Goal: Information Seeking & Learning: Learn about a topic

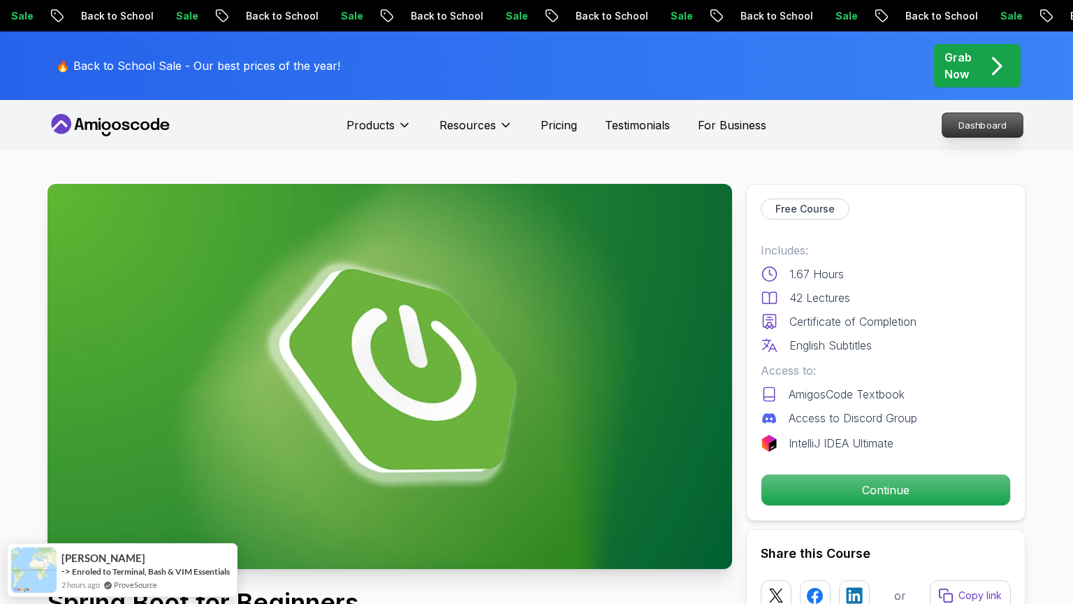
click at [988, 126] on p "Dashboard" at bounding box center [983, 125] width 80 height 24
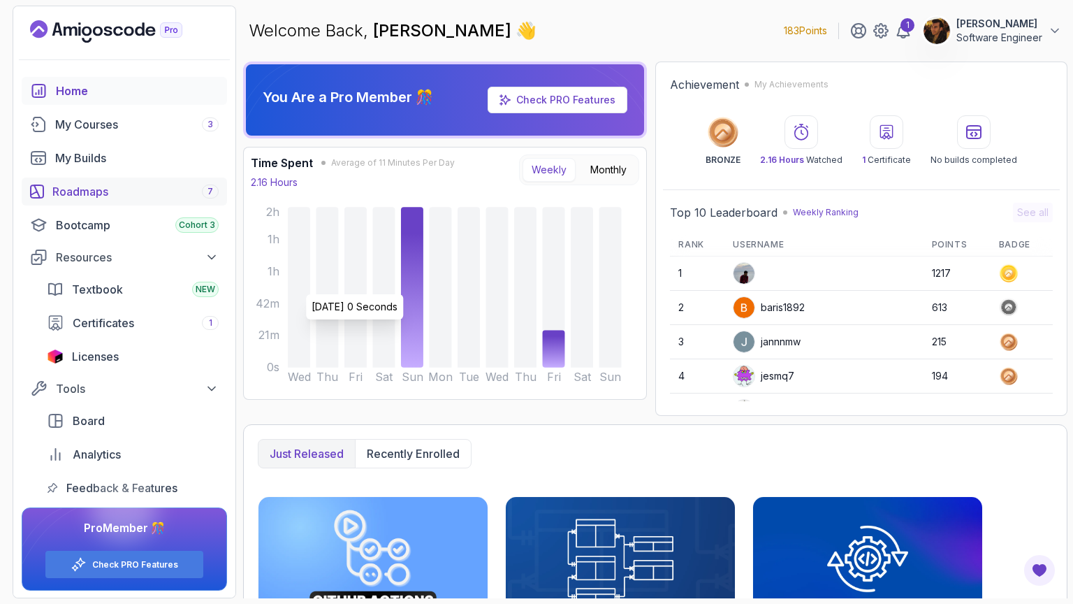
click at [103, 196] on div "Roadmaps 7" at bounding box center [135, 191] width 166 height 17
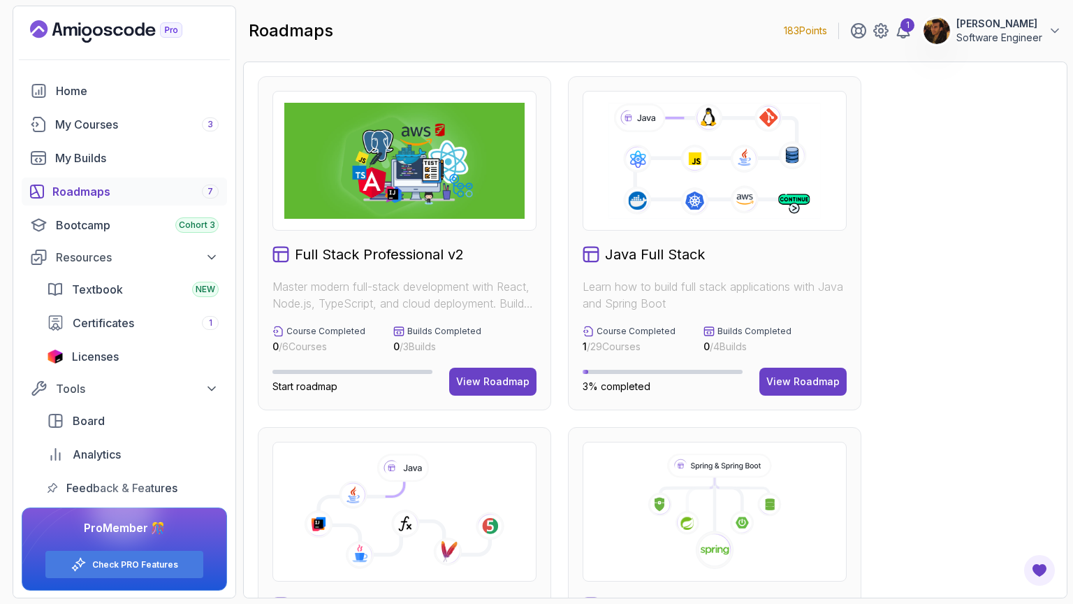
scroll to position [363, 0]
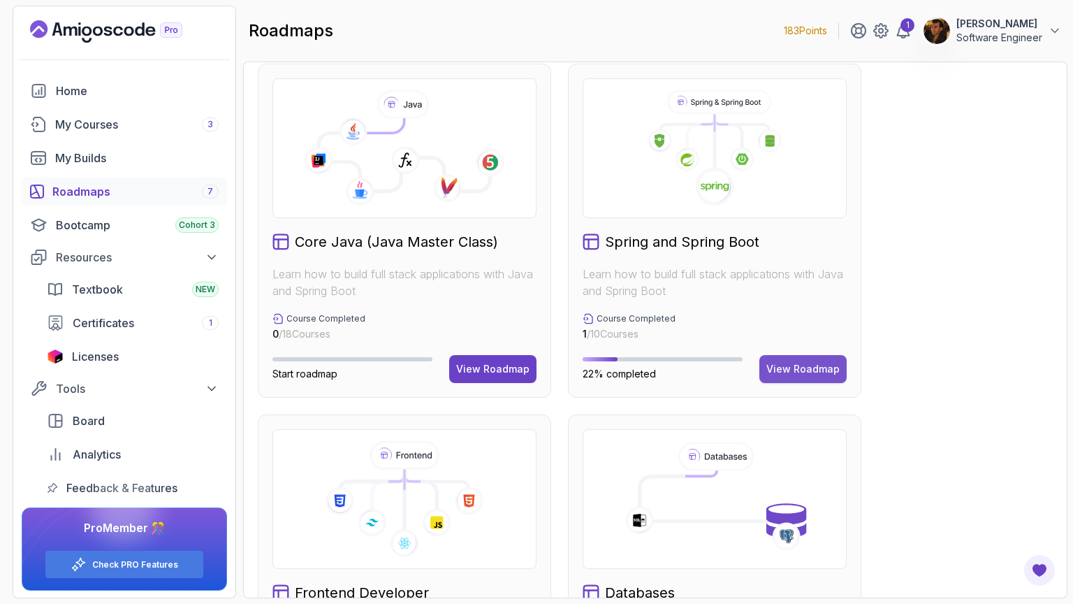
click at [823, 369] on div "View Roadmap" at bounding box center [803, 369] width 73 height 14
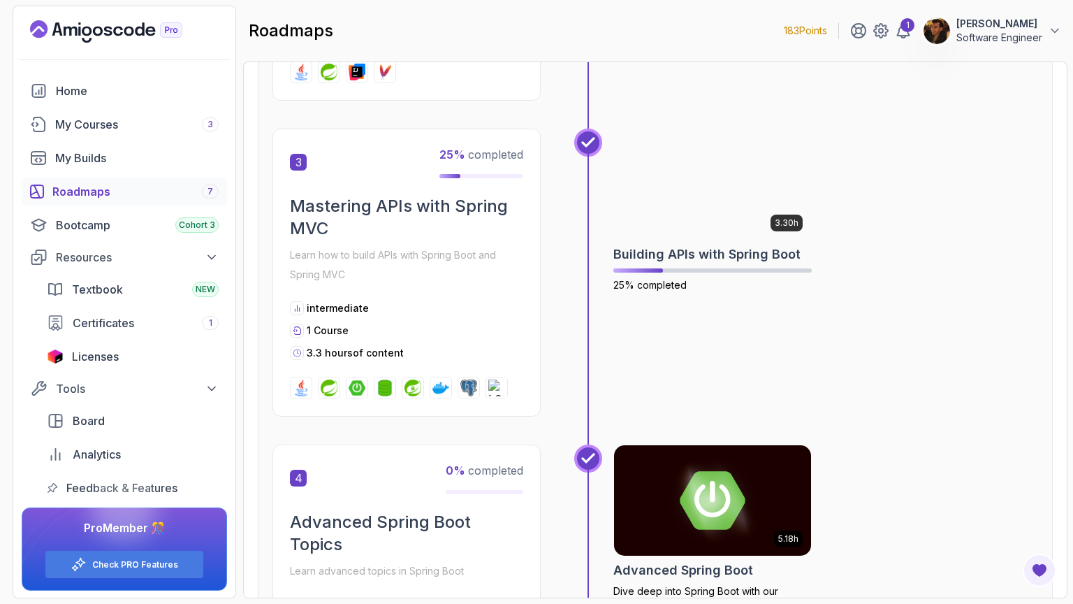
scroll to position [910, 0]
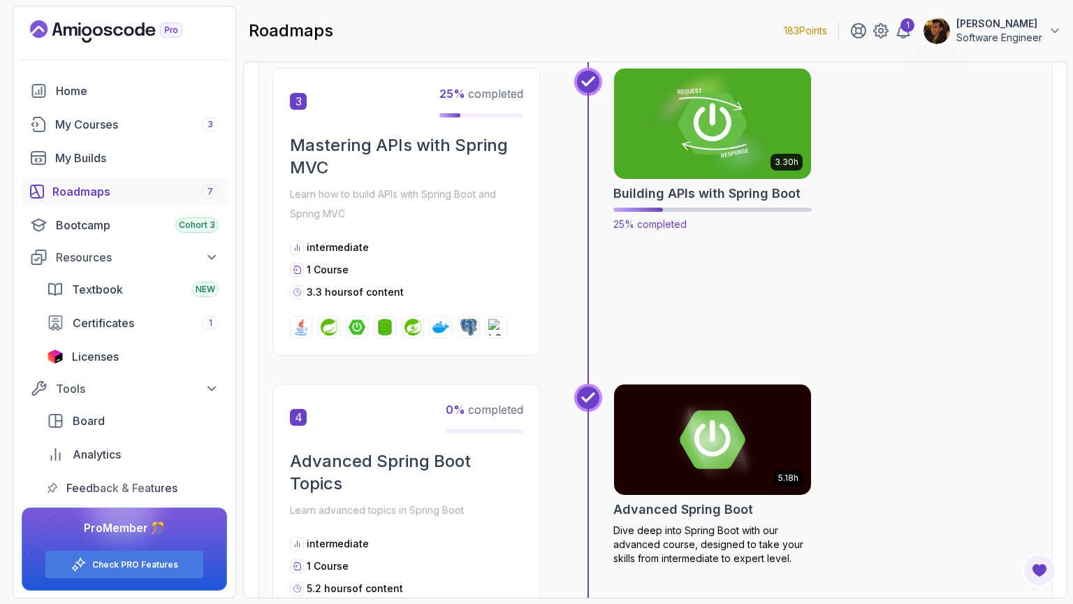
click at [665, 115] on img at bounding box center [712, 124] width 207 height 116
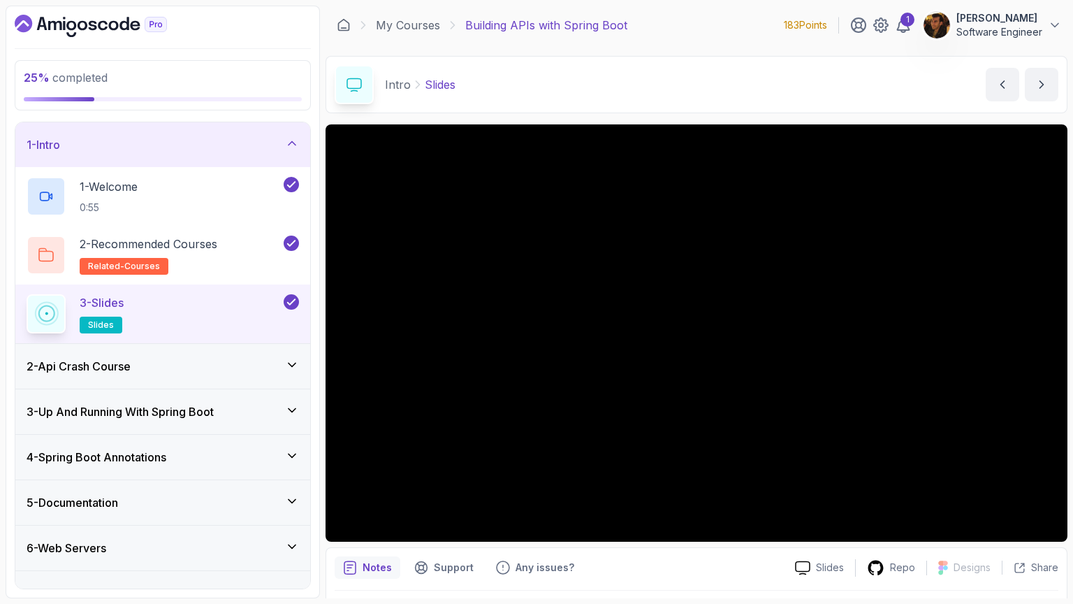
click at [291, 480] on div "5 - Documentation" at bounding box center [162, 502] width 295 height 45
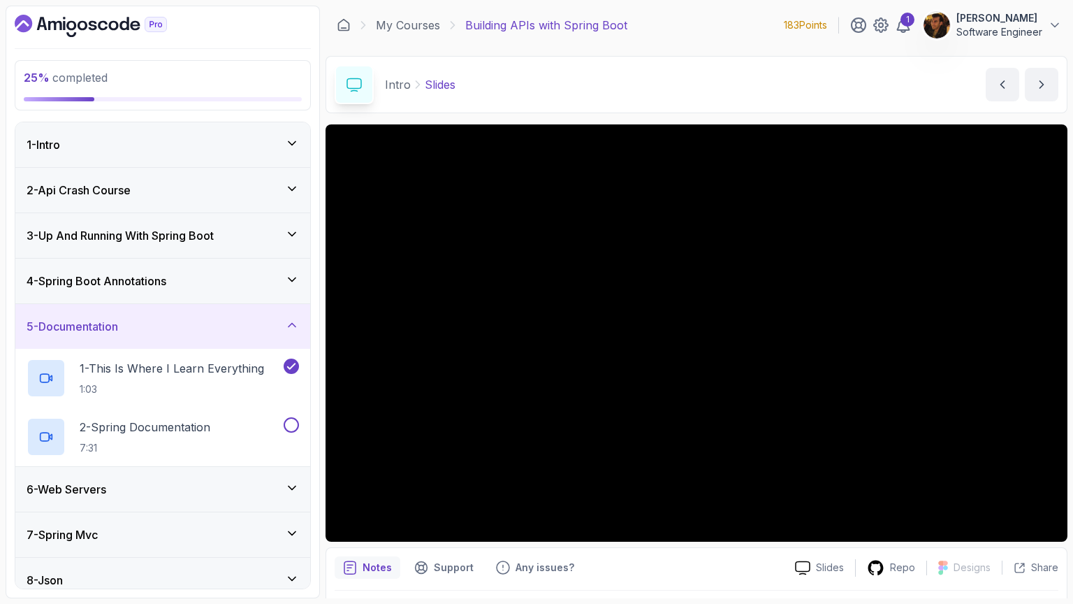
click at [292, 484] on icon at bounding box center [292, 488] width 14 height 14
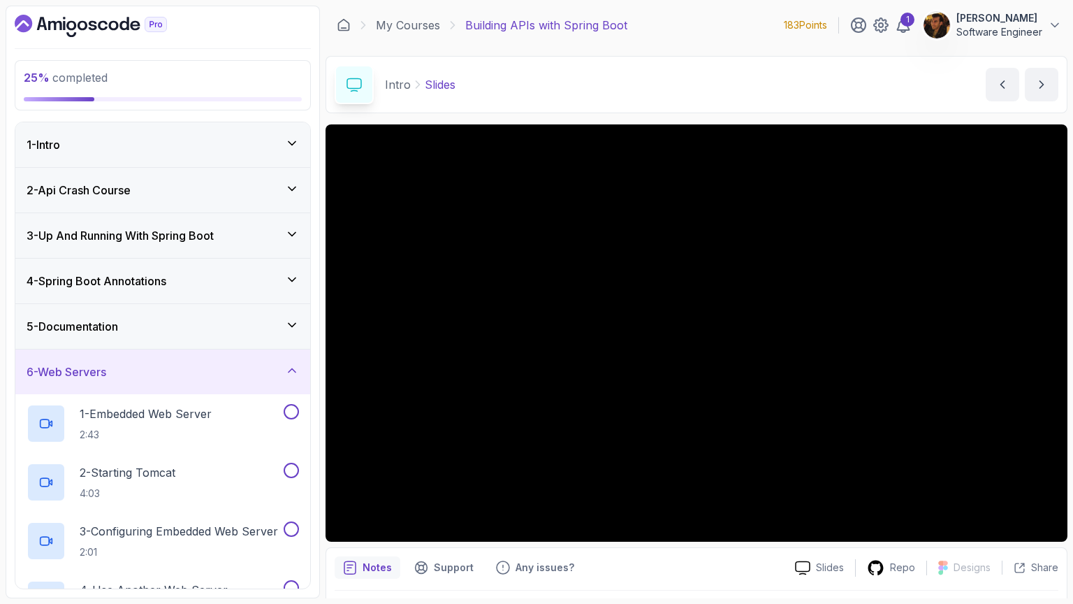
click at [256, 333] on div "5 - Documentation" at bounding box center [162, 326] width 295 height 45
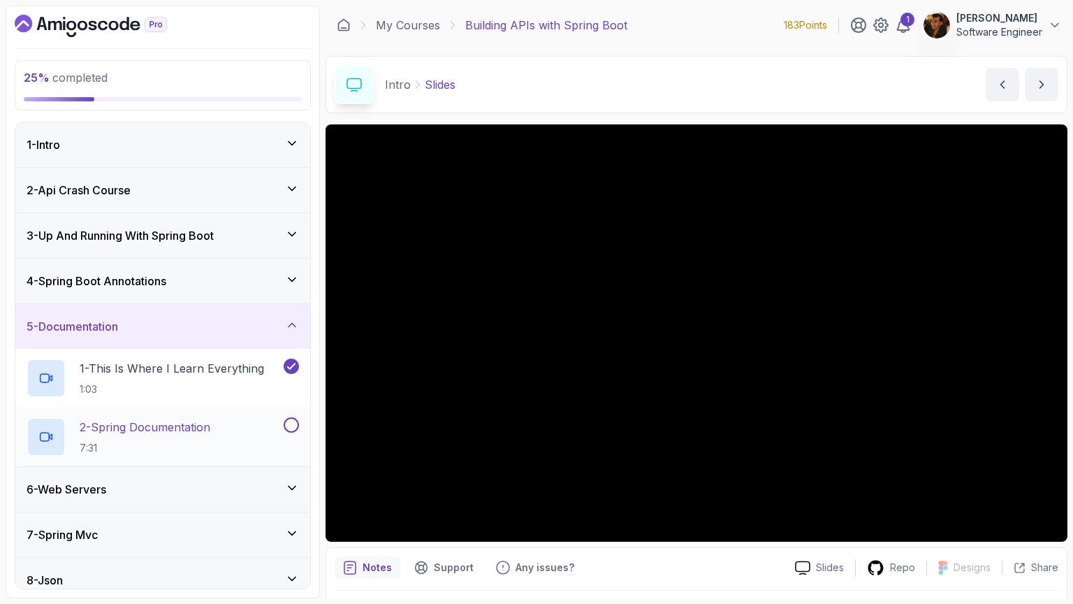
click at [271, 422] on div "2 - Spring Documentation 7:31" at bounding box center [154, 436] width 254 height 39
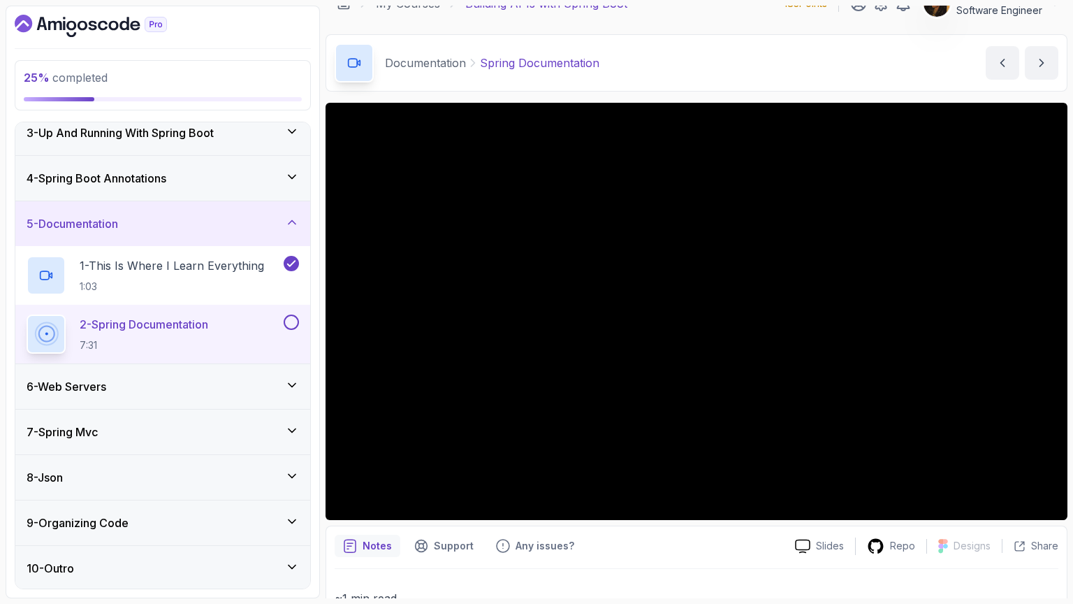
scroll to position [35, 0]
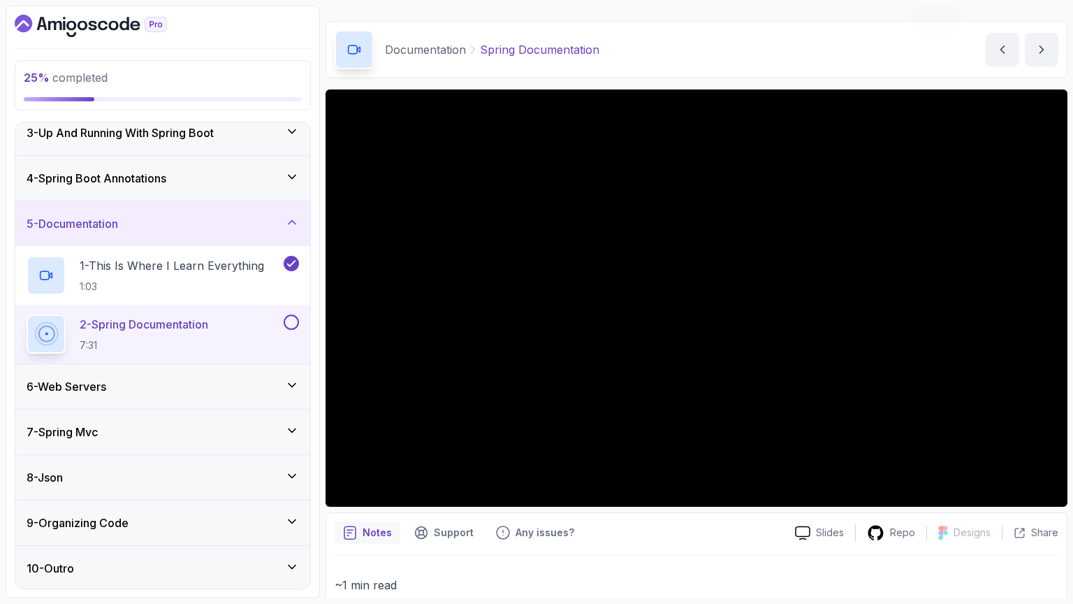
click at [286, 319] on button at bounding box center [291, 321] width 15 height 15
click at [213, 396] on div "6 - Web Servers" at bounding box center [162, 386] width 295 height 45
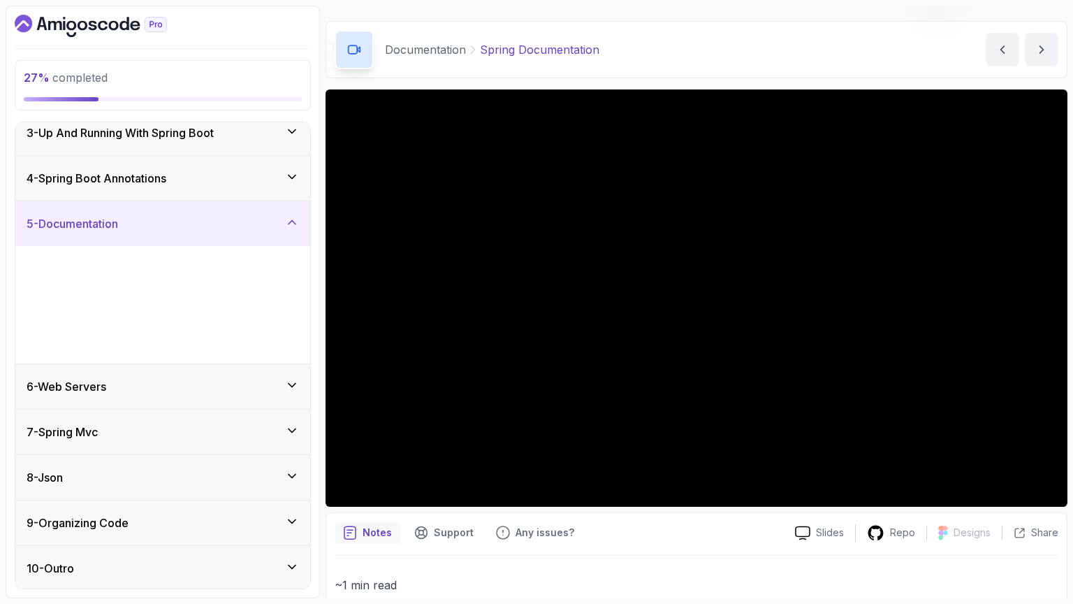
scroll to position [0, 0]
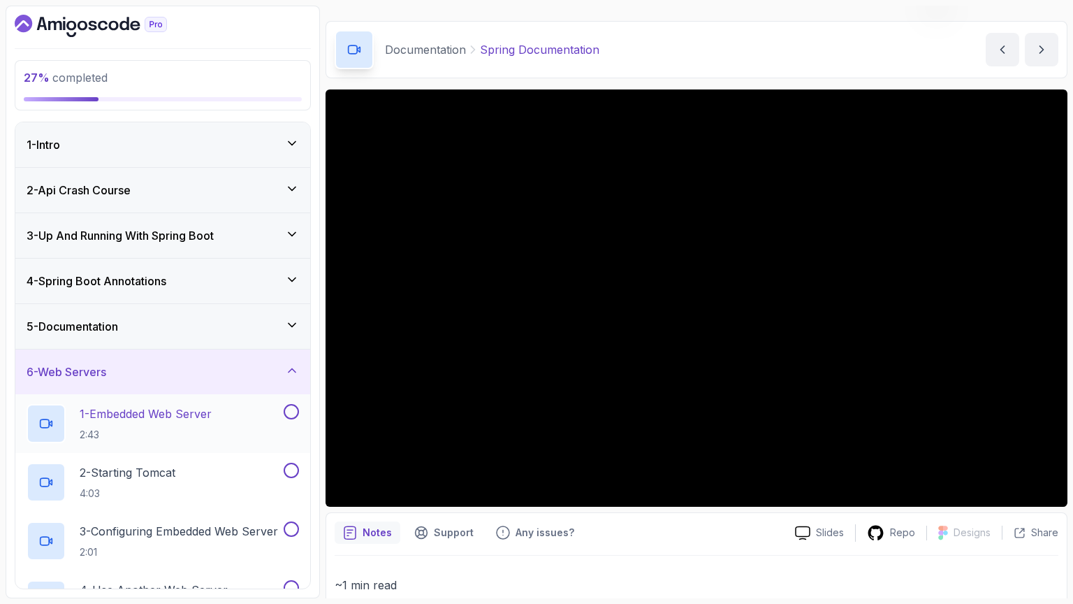
click at [199, 419] on p "1 - Embedded Web Server" at bounding box center [146, 413] width 132 height 17
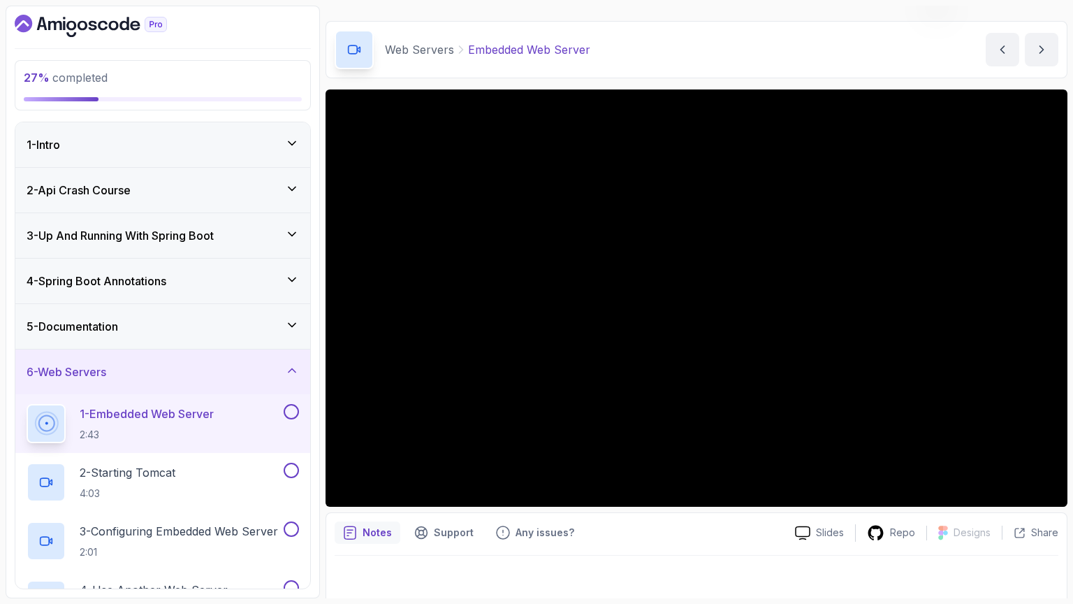
click at [298, 415] on div at bounding box center [290, 411] width 18 height 15
click at [299, 409] on div "1 - Embedded Web Server 2:43" at bounding box center [162, 423] width 295 height 59
click at [289, 411] on button at bounding box center [291, 411] width 15 height 15
click at [233, 487] on div "2 - Starting Tomcat 4:03" at bounding box center [154, 482] width 254 height 39
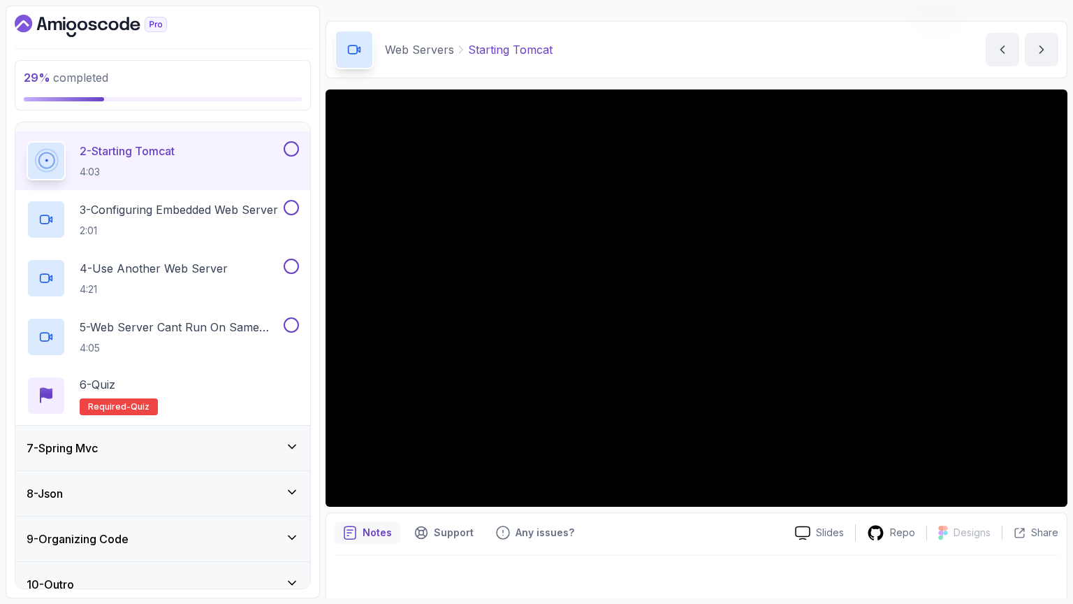
scroll to position [337, 0]
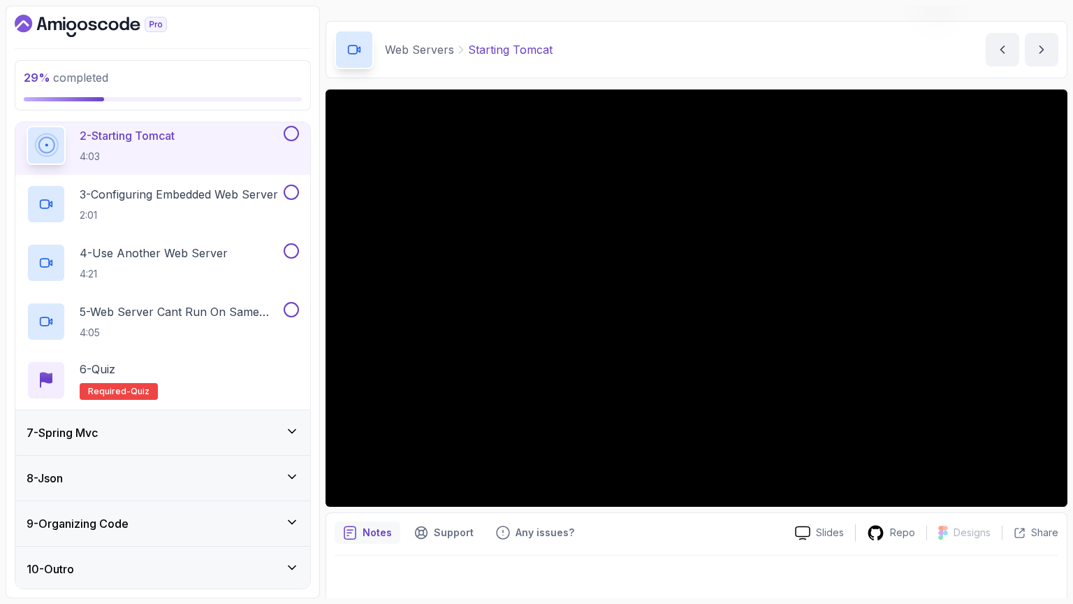
click at [250, 437] on div "7 - Spring Mvc" at bounding box center [163, 432] width 273 height 17
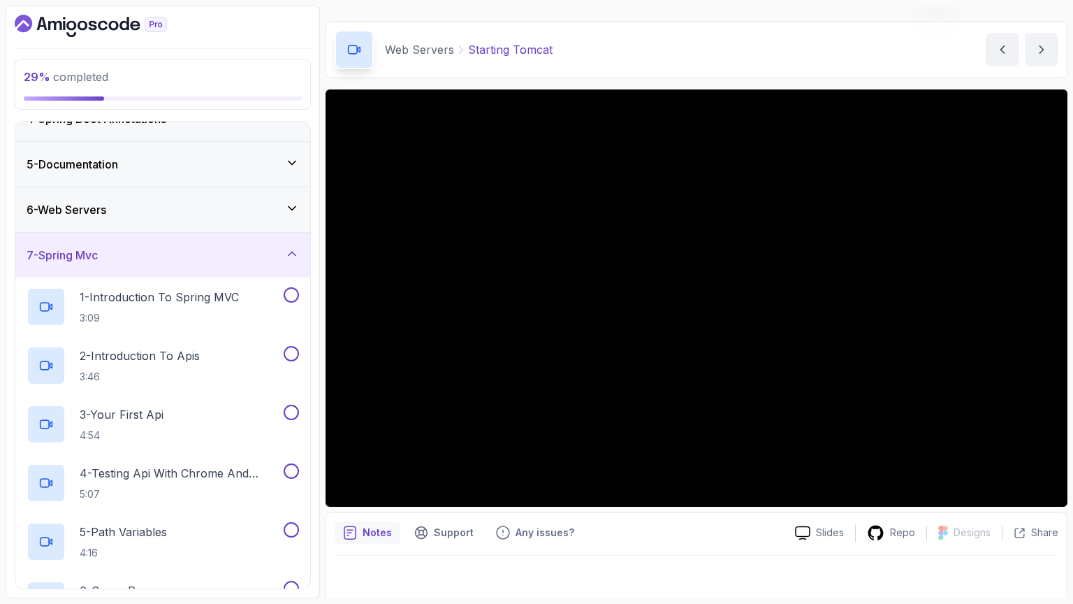
scroll to position [156, 0]
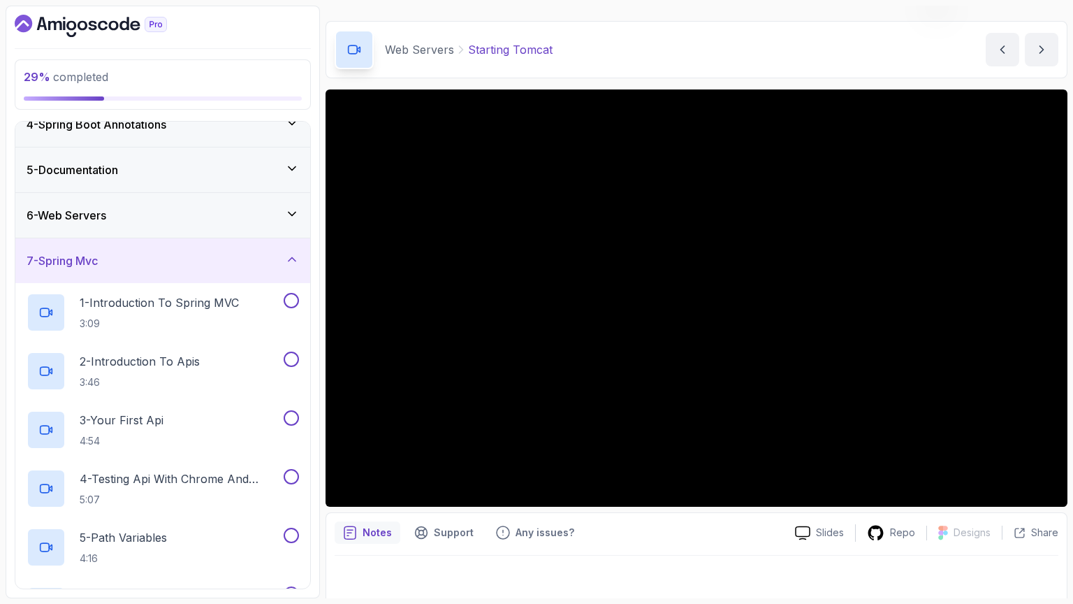
click at [228, 259] on div "7 - Spring Mvc" at bounding box center [163, 260] width 273 height 17
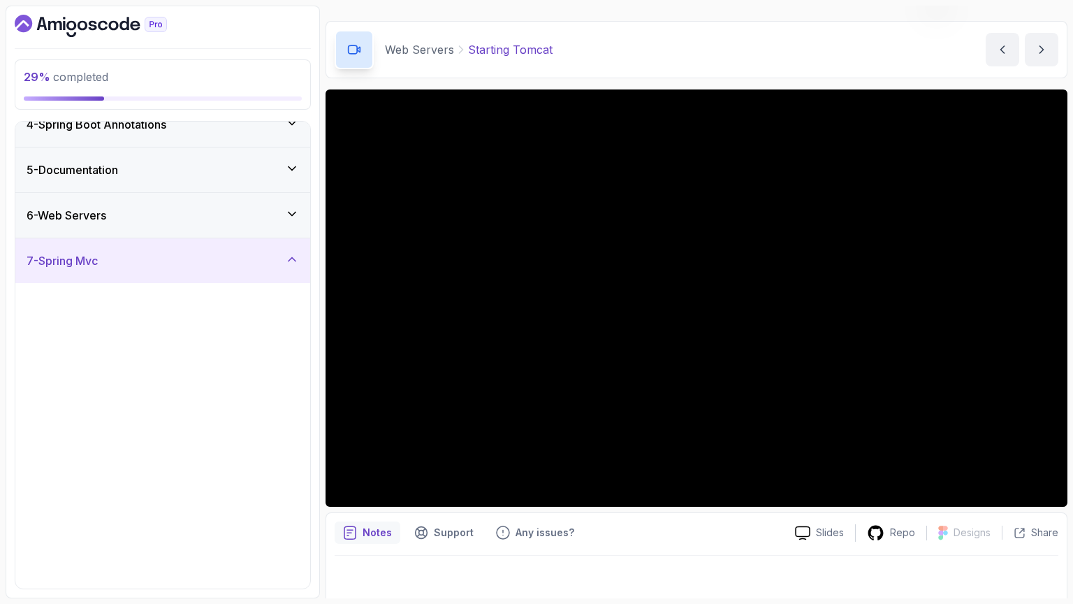
scroll to position [0, 0]
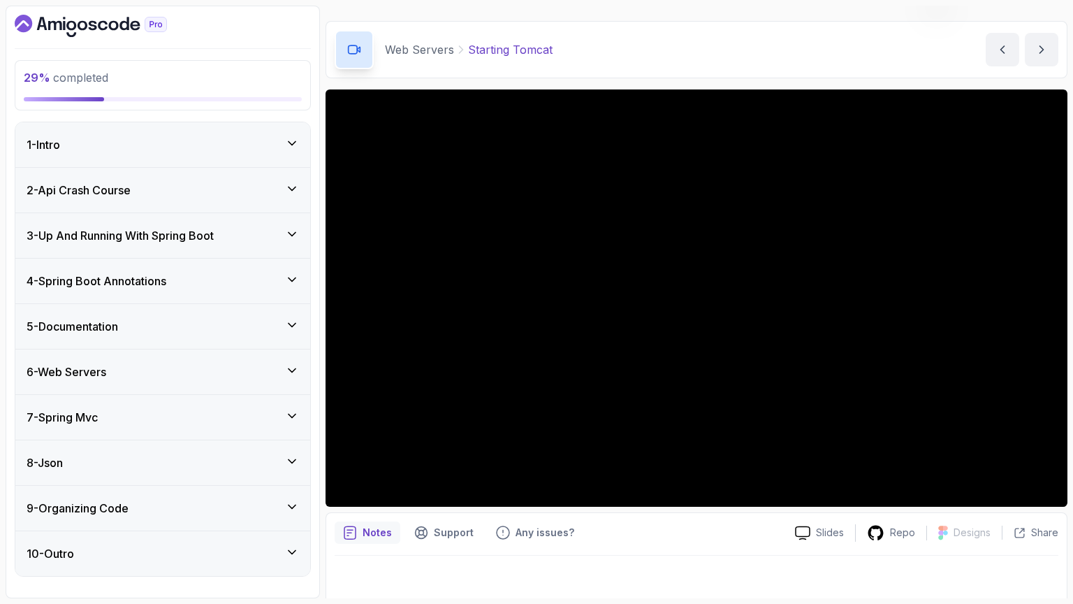
click at [246, 355] on div "6 - Web Servers" at bounding box center [162, 371] width 295 height 45
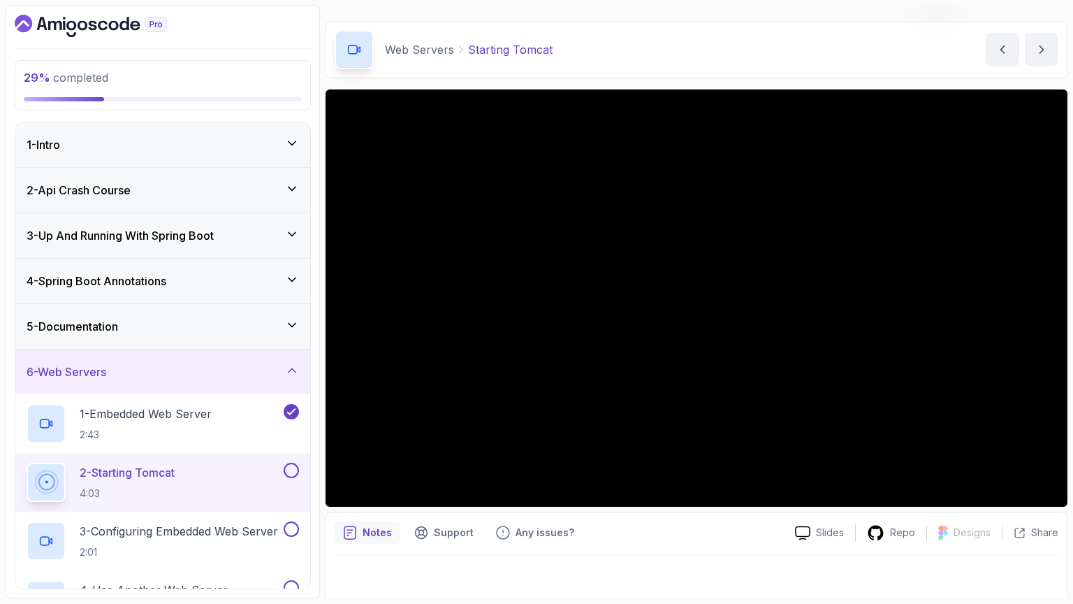
click at [296, 458] on div "2 - Starting Tomcat 4:03" at bounding box center [162, 482] width 295 height 59
click at [295, 466] on button at bounding box center [291, 470] width 15 height 15
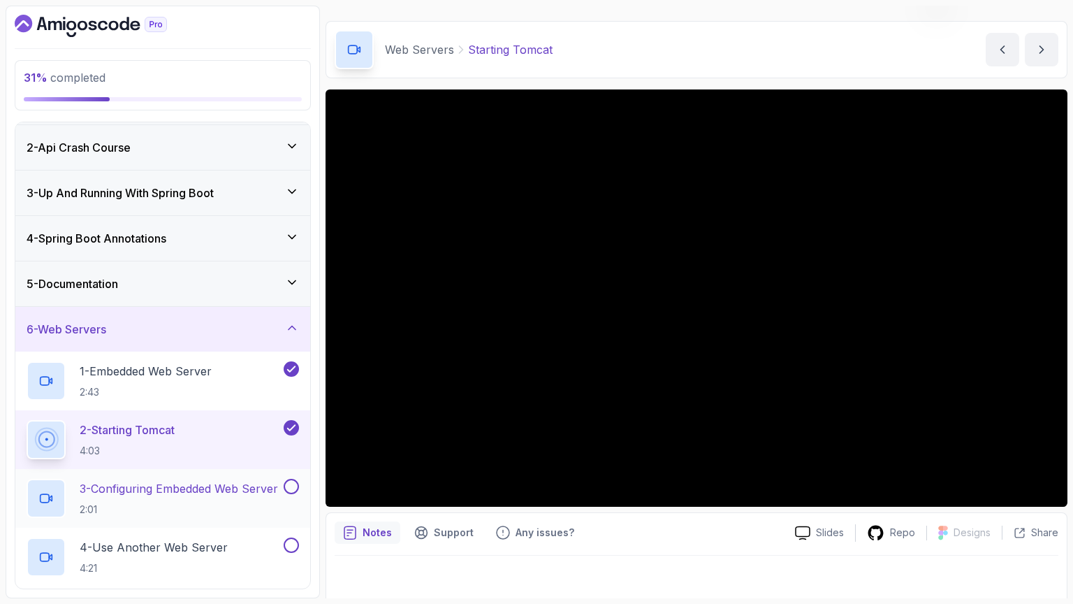
click at [222, 487] on p "3 - Configuring Embedded Web Server" at bounding box center [179, 488] width 198 height 17
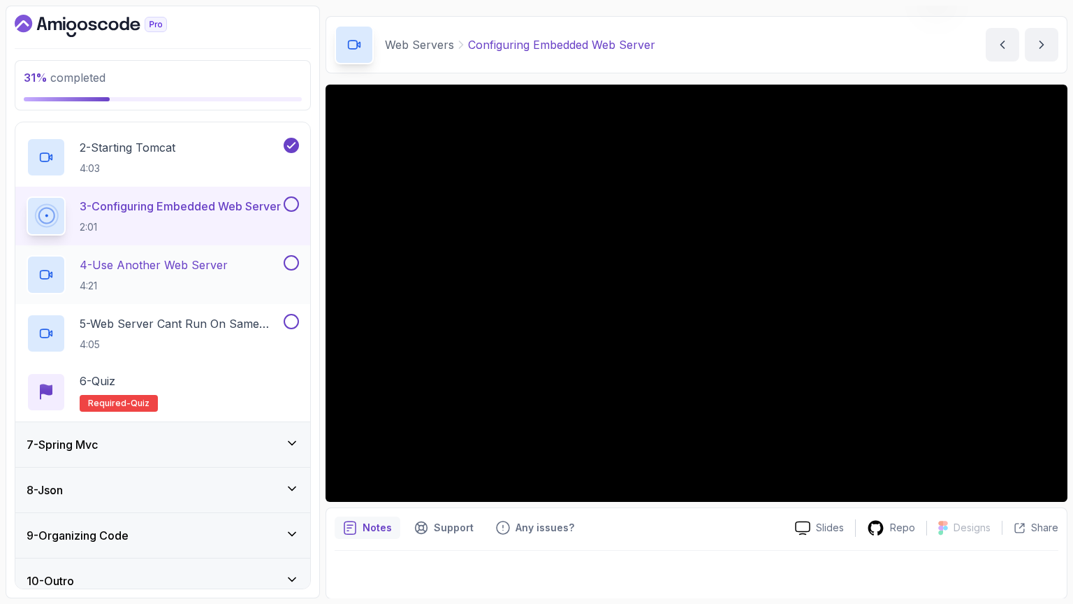
scroll to position [337, 0]
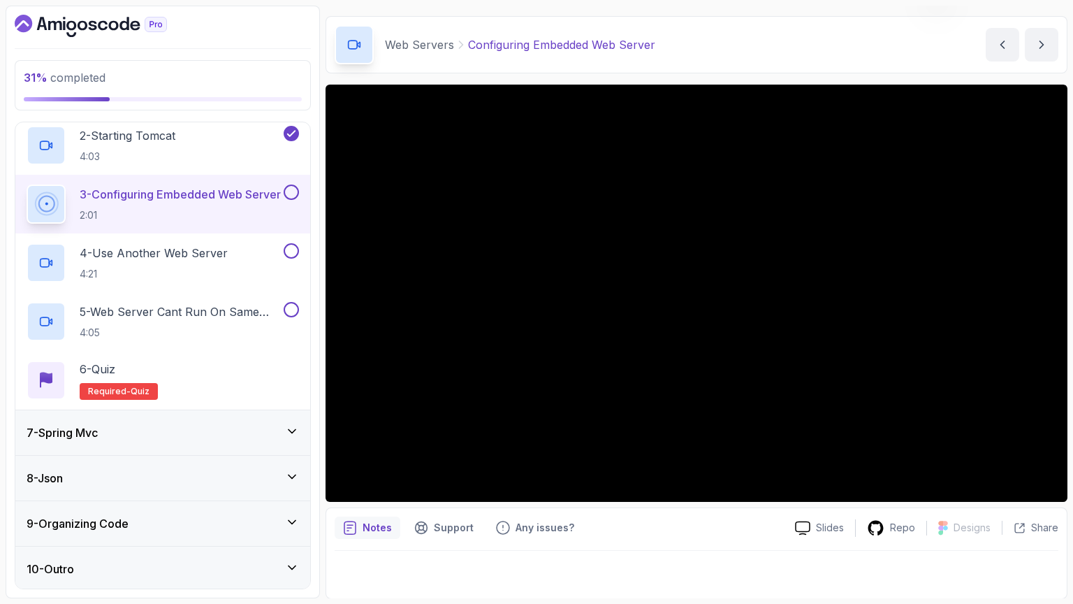
click at [133, 473] on div "8 - Json" at bounding box center [163, 478] width 273 height 17
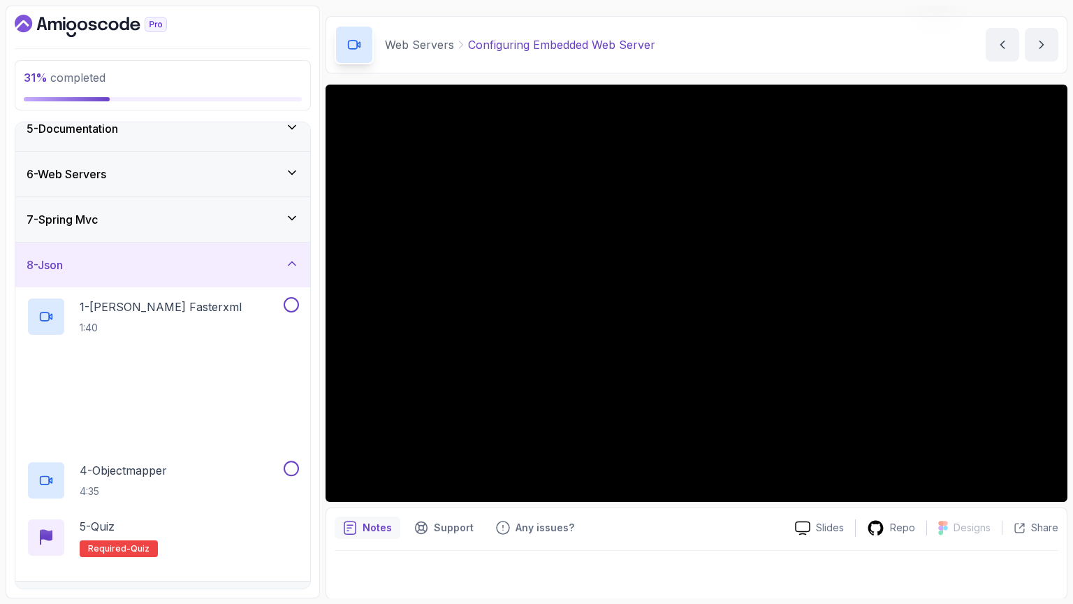
scroll to position [278, 0]
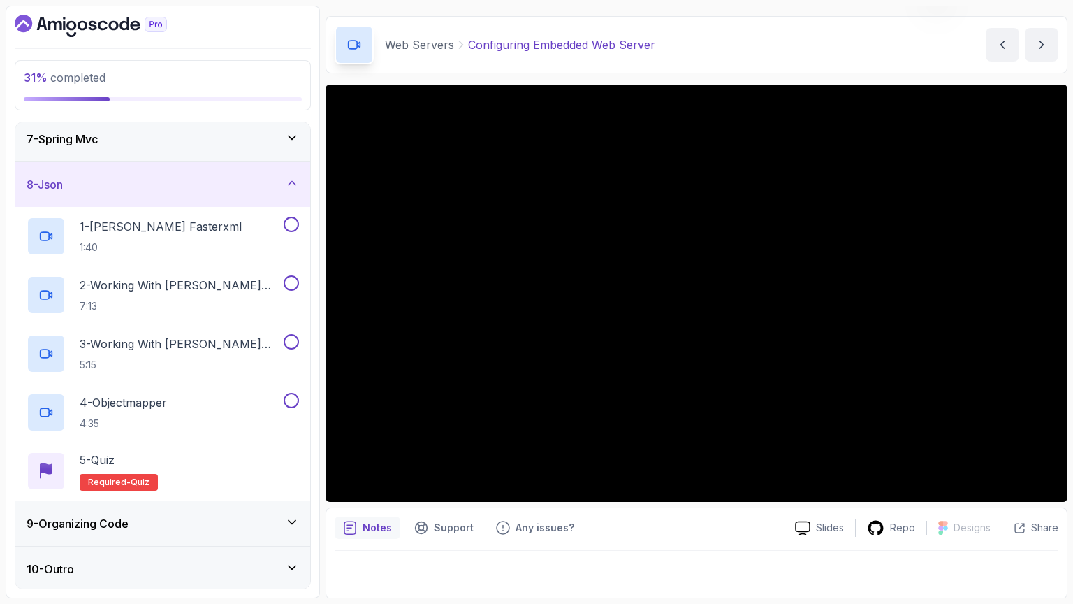
click at [170, 515] on div "9 - Organizing Code" at bounding box center [163, 523] width 273 height 17
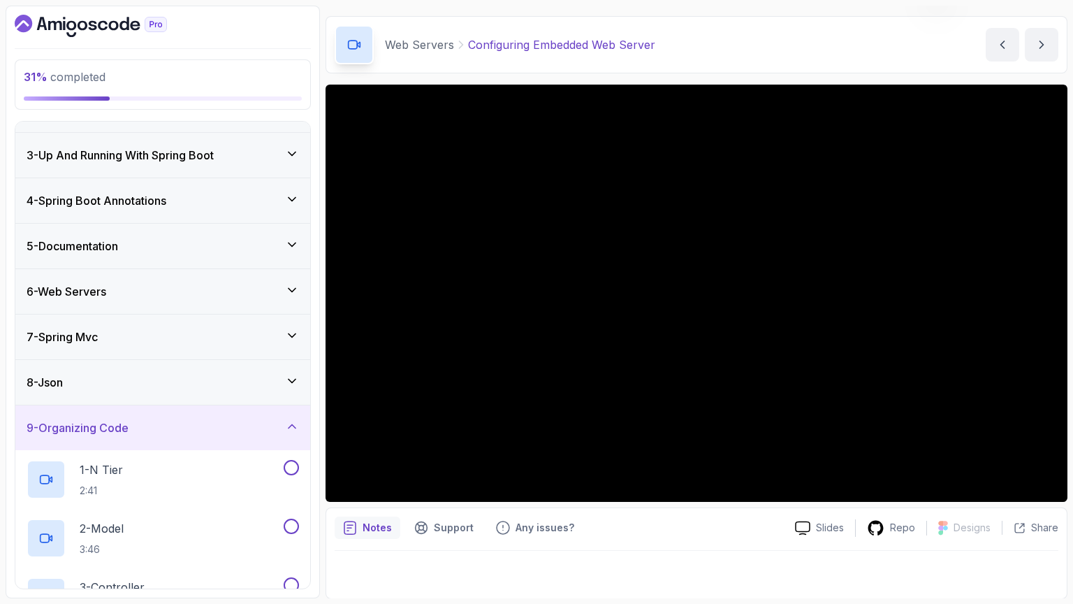
scroll to position [0, 0]
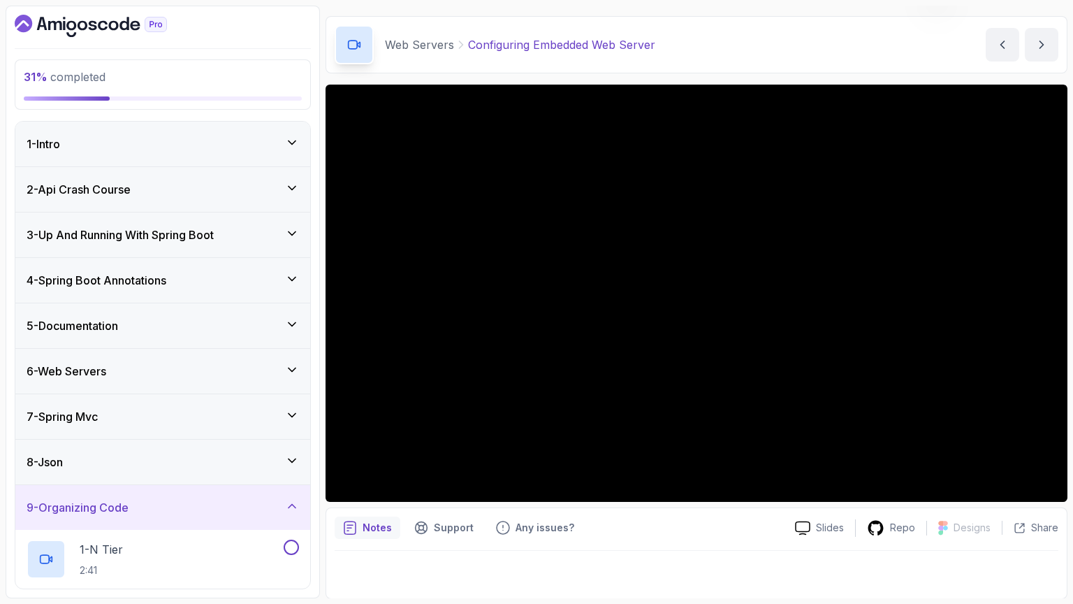
click at [180, 409] on div "7 - Spring Mvc" at bounding box center [163, 416] width 273 height 17
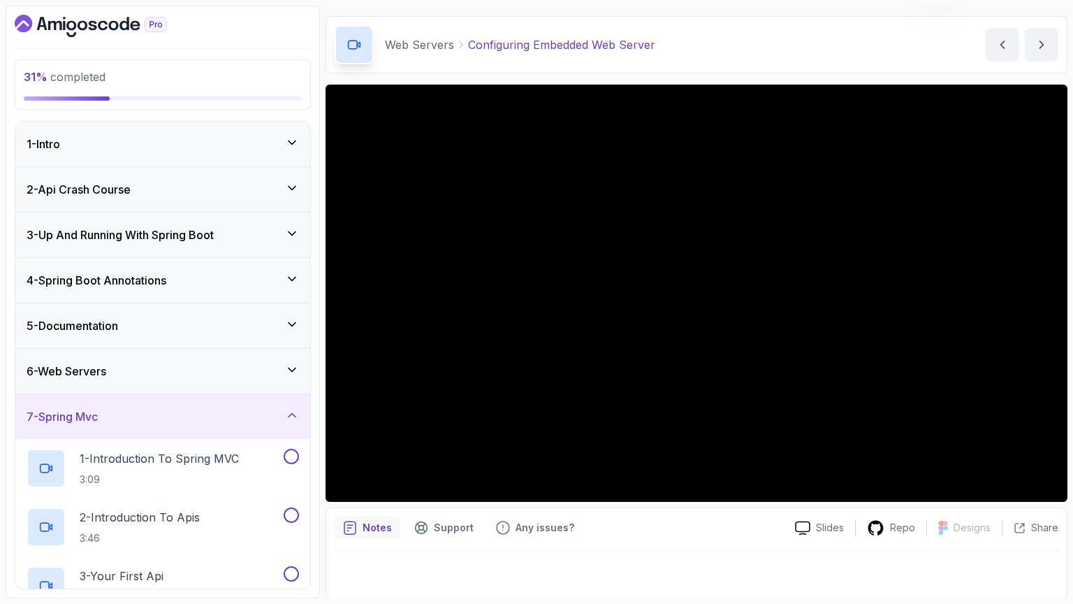
click at [212, 380] on div "6 - Web Servers" at bounding box center [162, 371] width 295 height 45
